Goal: Information Seeking & Learning: Check status

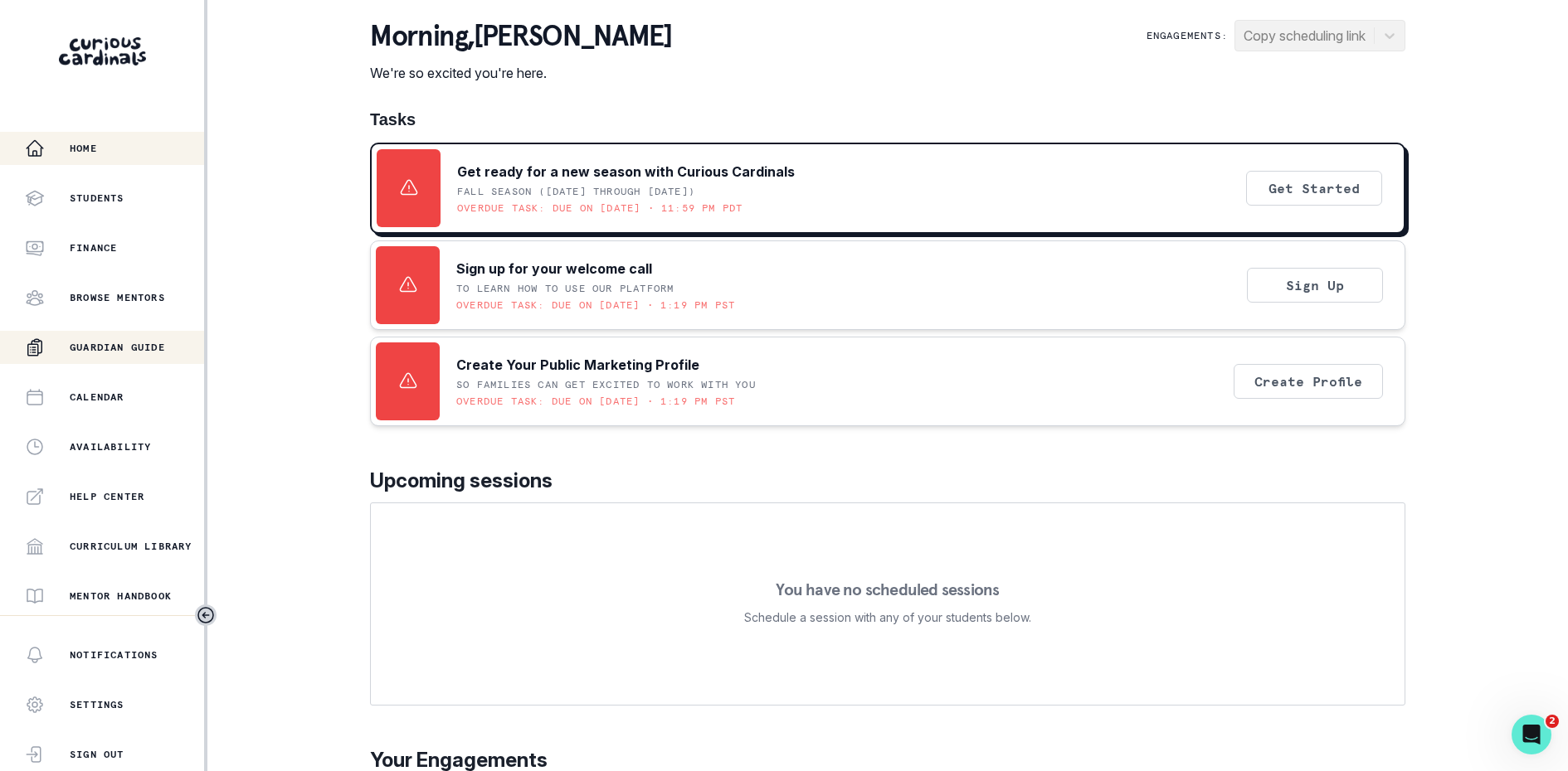
scroll to position [246, 0]
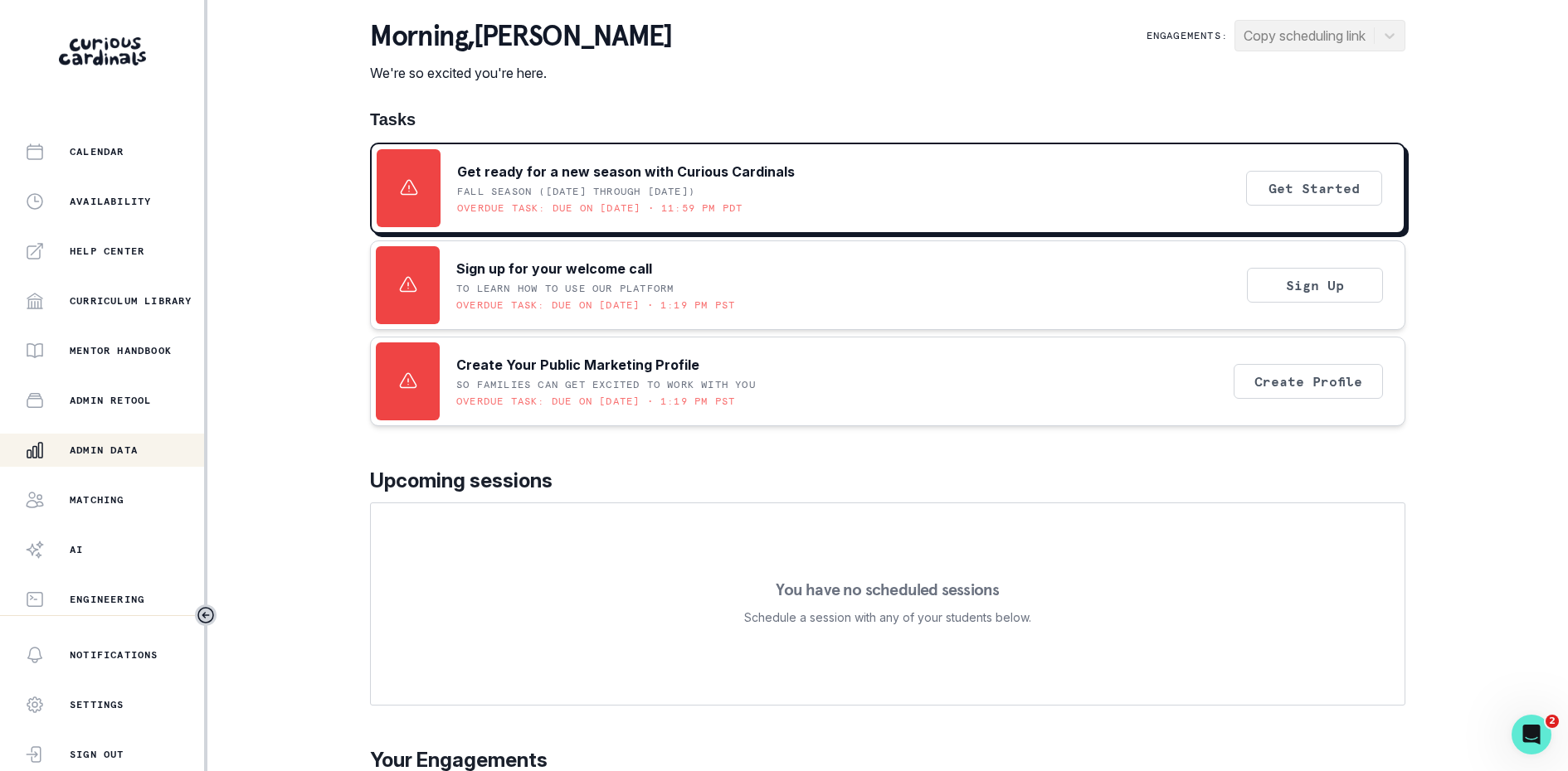
click at [93, 444] on p "Admin Data" at bounding box center [104, 450] width 68 height 13
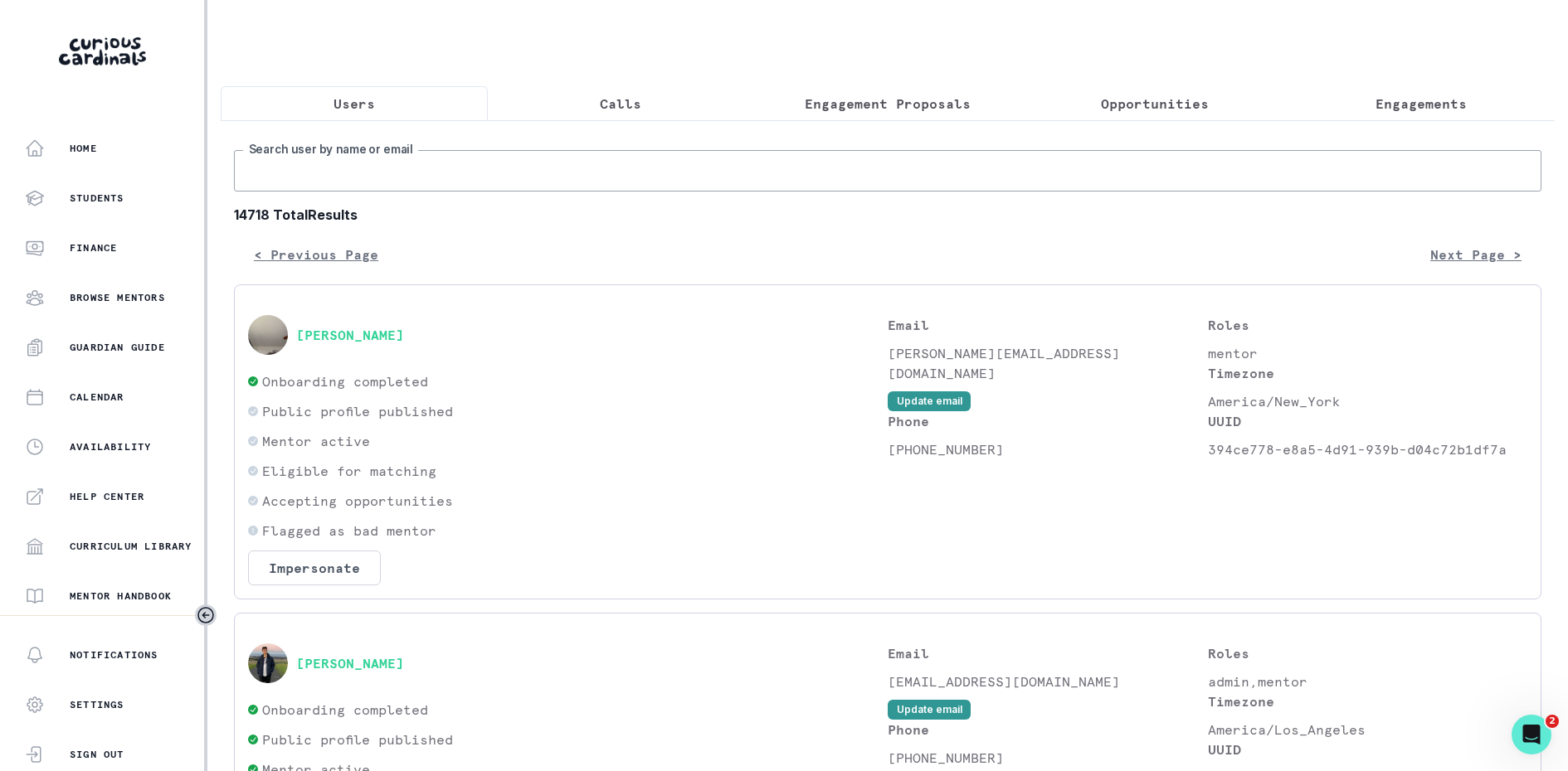
click at [348, 171] on input "Search user by name or email" at bounding box center [887, 170] width 1307 height 41
type input "[PERSON_NAME]"
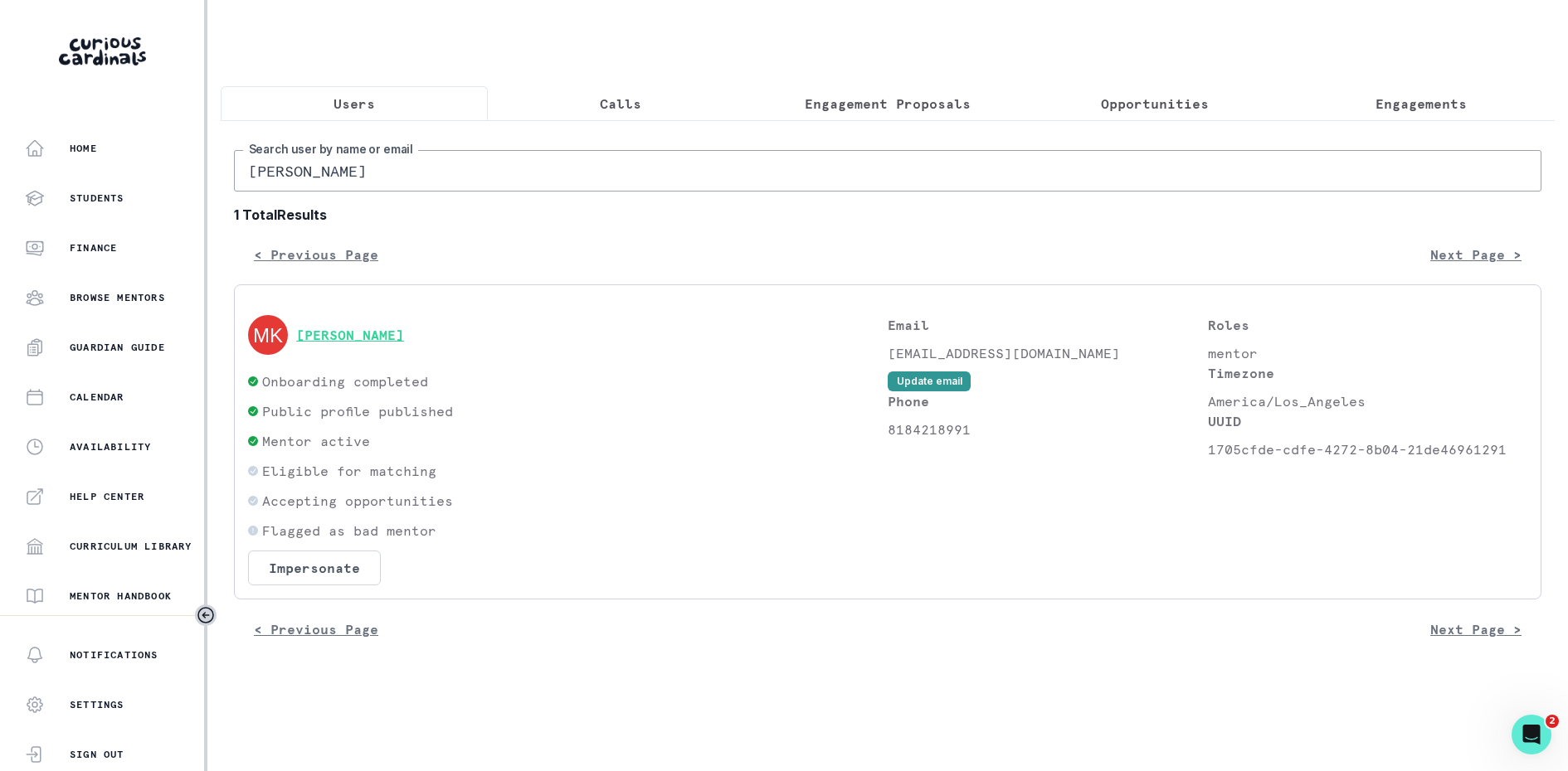
click at [313, 336] on button "[PERSON_NAME]" at bounding box center [349, 335] width 108 height 17
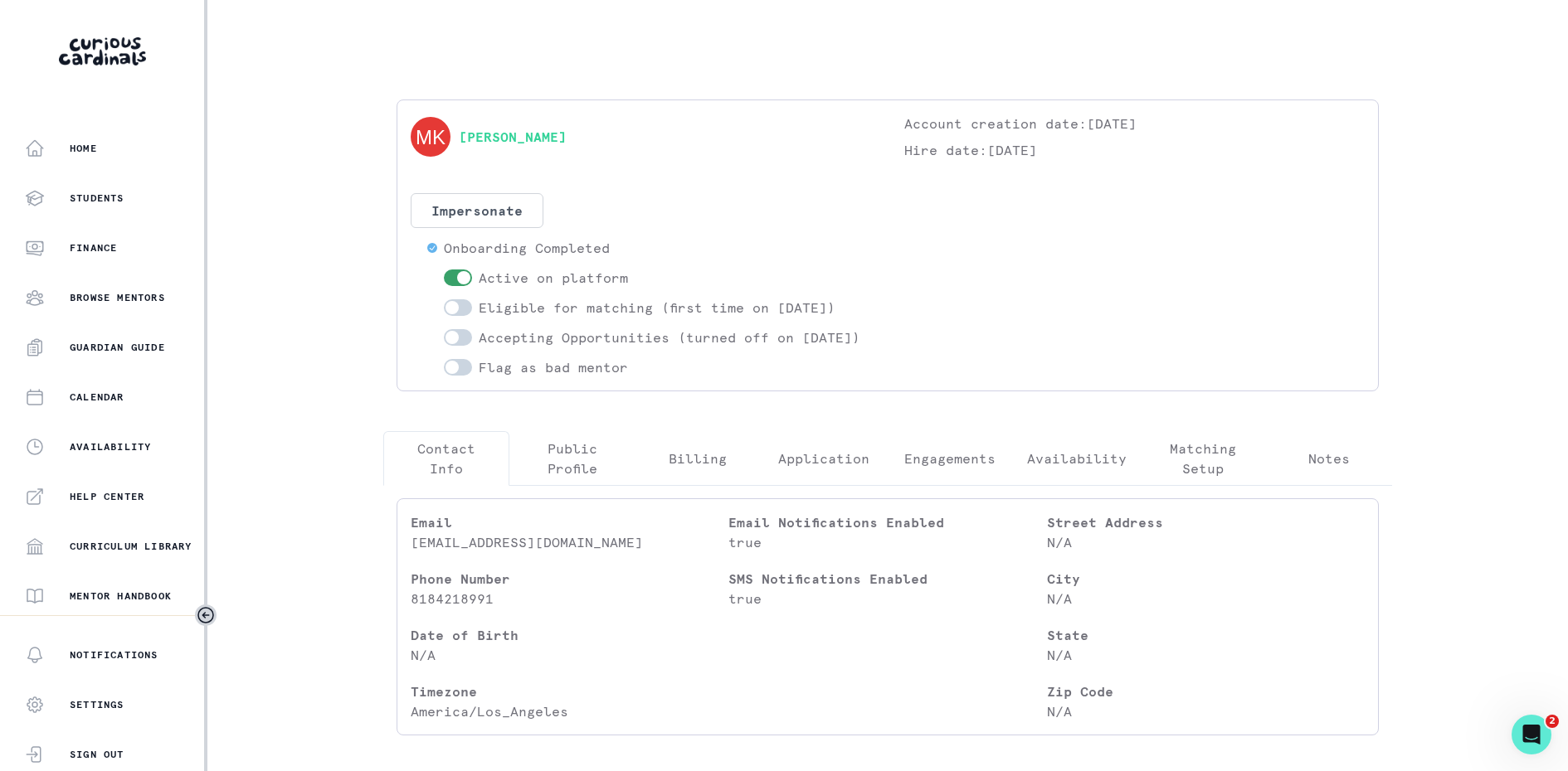
click at [907, 462] on button "Engagements" at bounding box center [950, 458] width 126 height 54
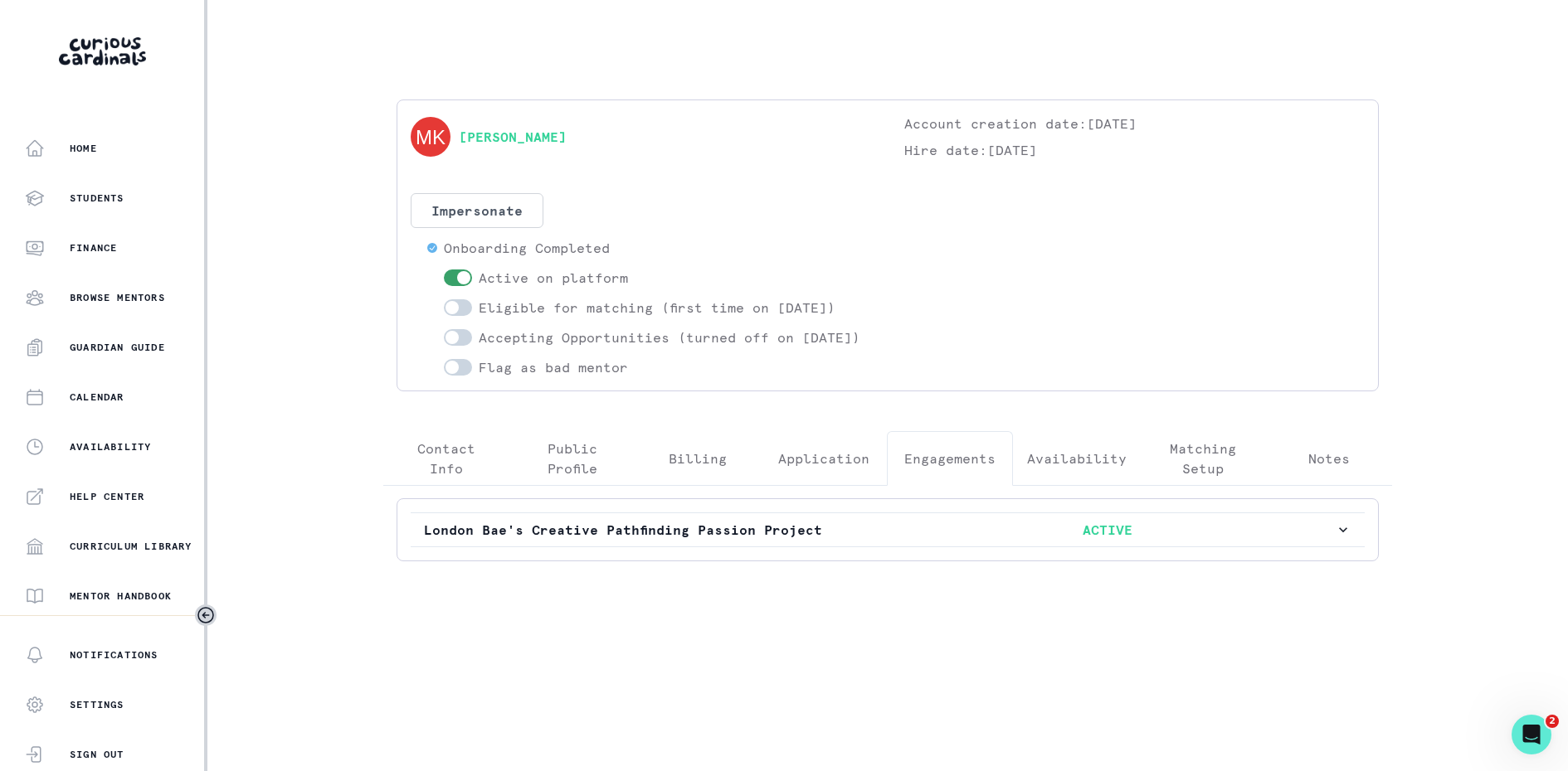
click at [720, 522] on div "London Bae's Creative Pathfinding Passion Project ACTIVE" at bounding box center [887, 530] width 982 height 63
click at [705, 540] on p "London Bae's Creative Pathfinding Passion Project" at bounding box center [651, 531] width 455 height 20
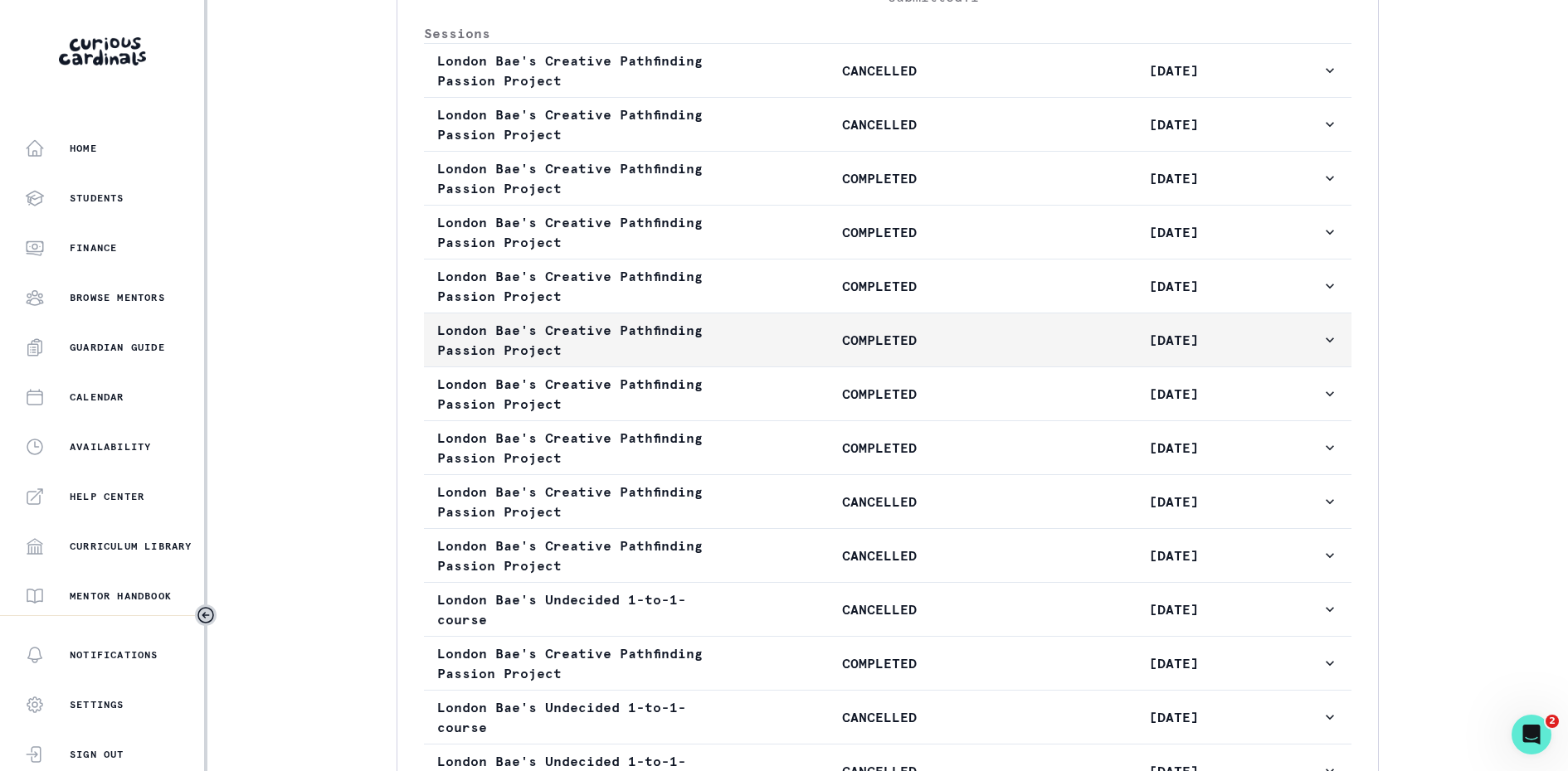
scroll to position [888, 0]
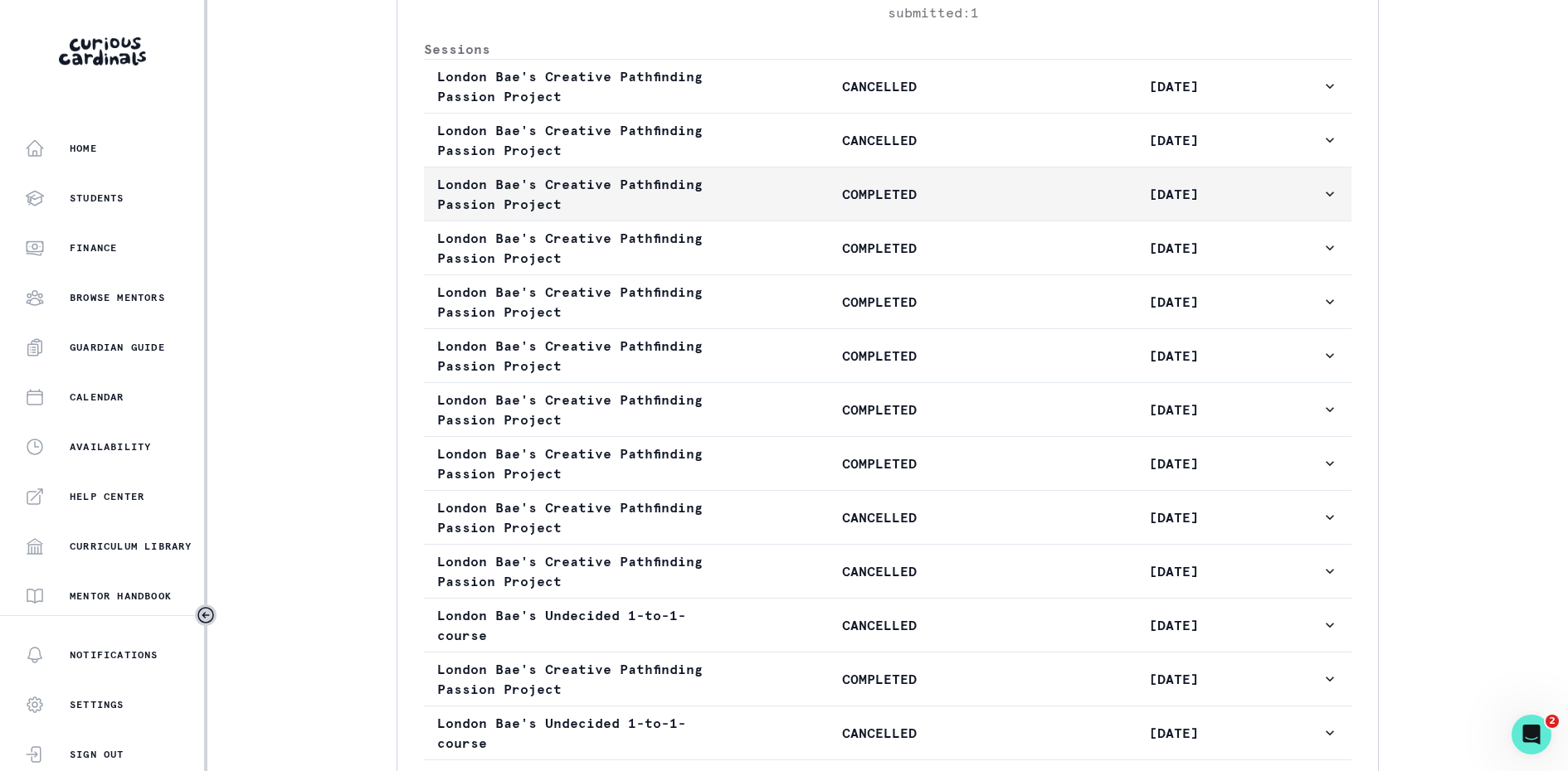
click at [1109, 204] on p "[DATE]" at bounding box center [1175, 194] width 295 height 20
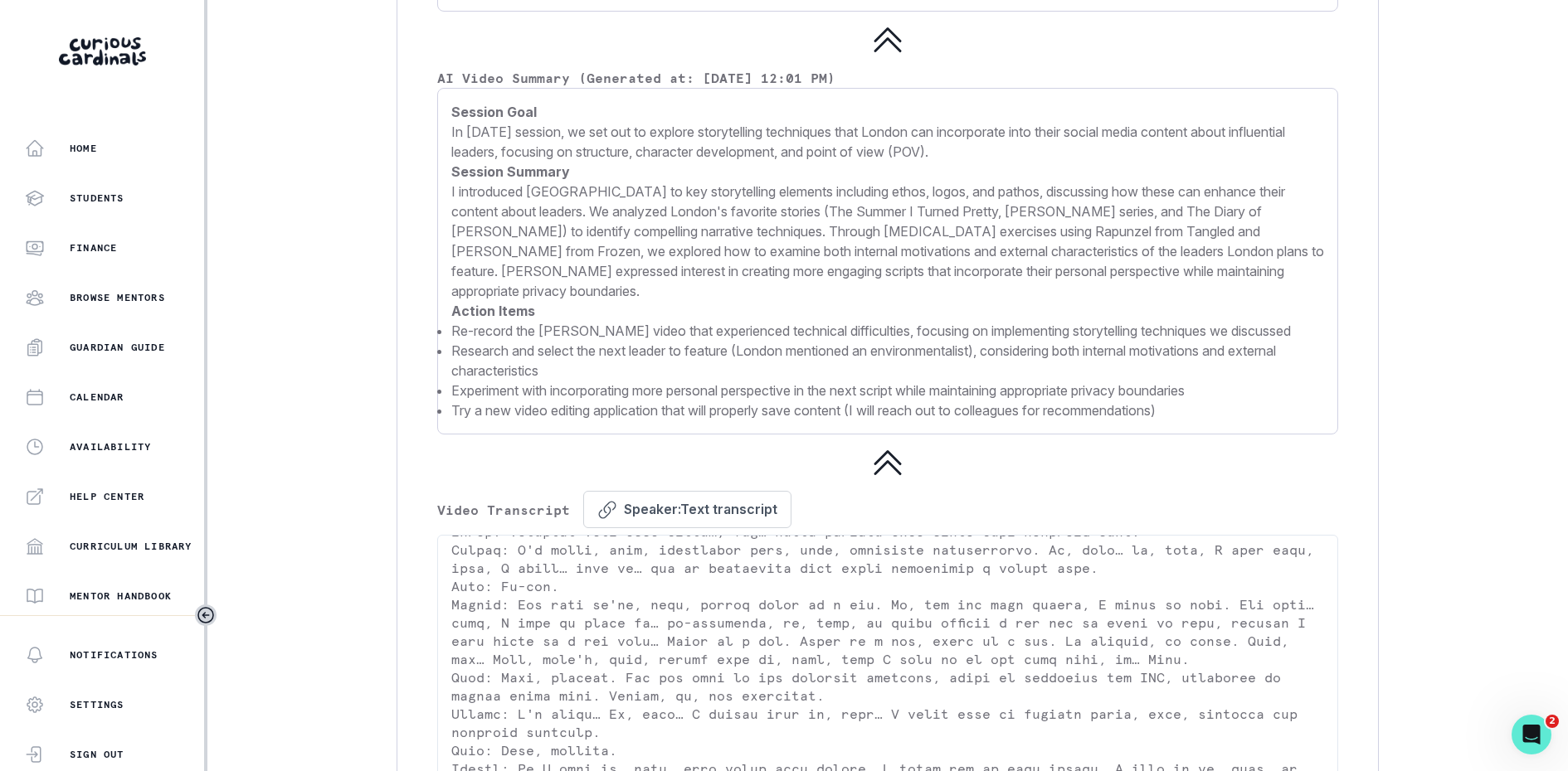
scroll to position [2389, 0]
